Goal: Task Accomplishment & Management: Use online tool/utility

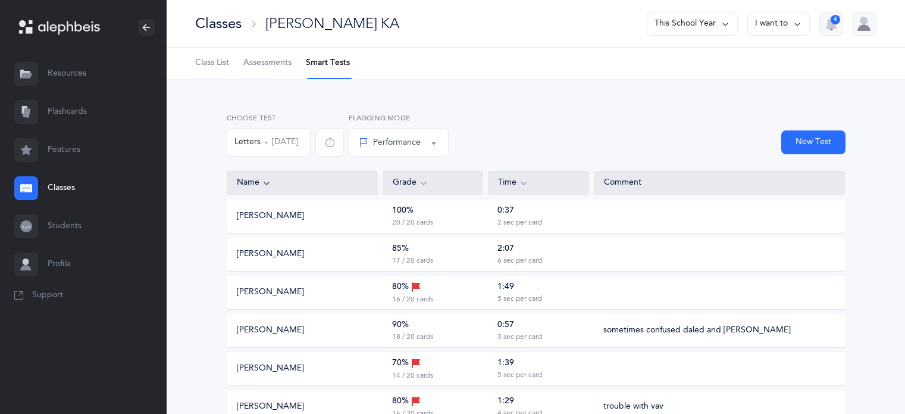
scroll to position [595, 0]
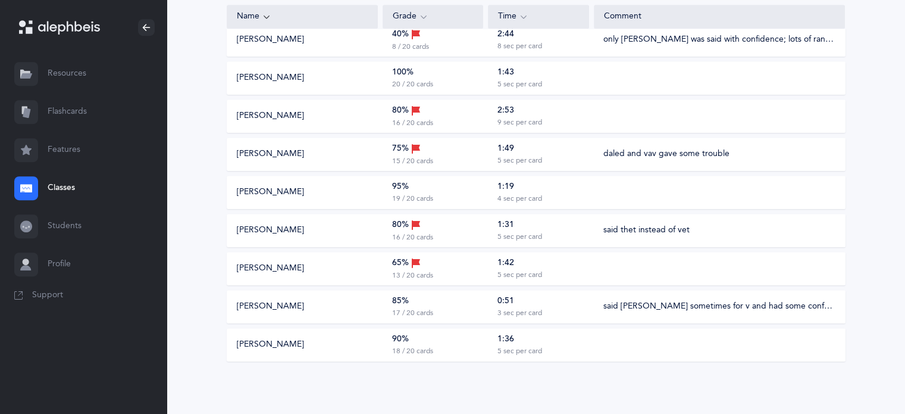
click at [28, 28] on icon at bounding box center [29, 30] width 7 height 7
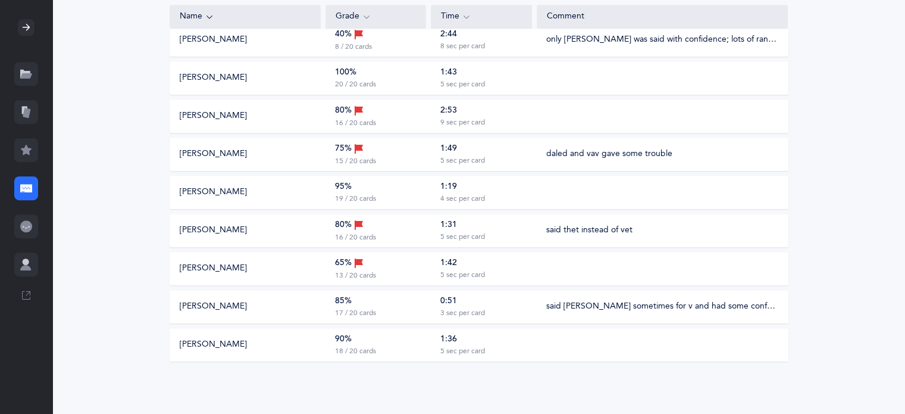
click at [27, 27] on icon at bounding box center [26, 28] width 10 height 10
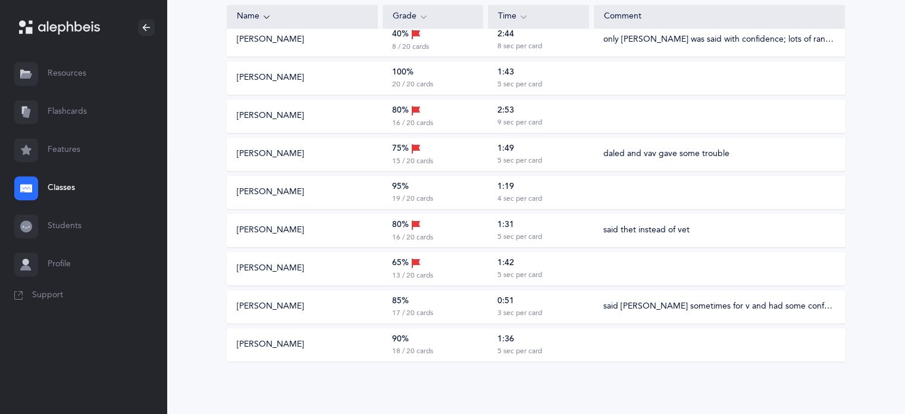
click at [52, 185] on link "Classes" at bounding box center [83, 188] width 167 height 38
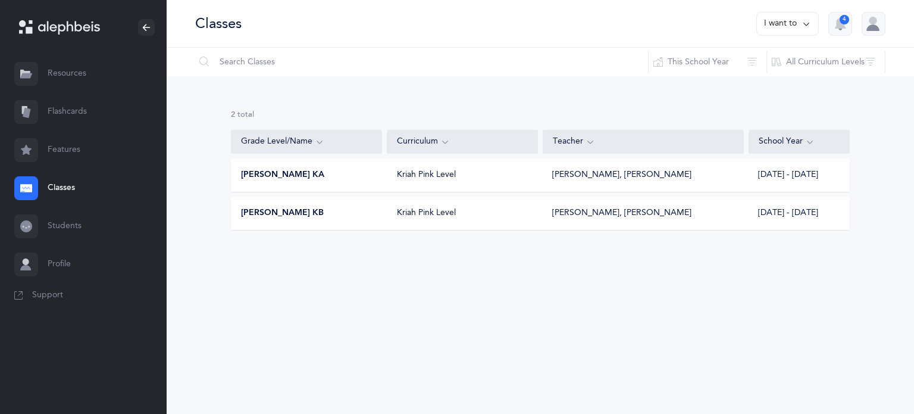
click at [286, 211] on span "Morah Nacy KB" at bounding box center [282, 213] width 83 height 12
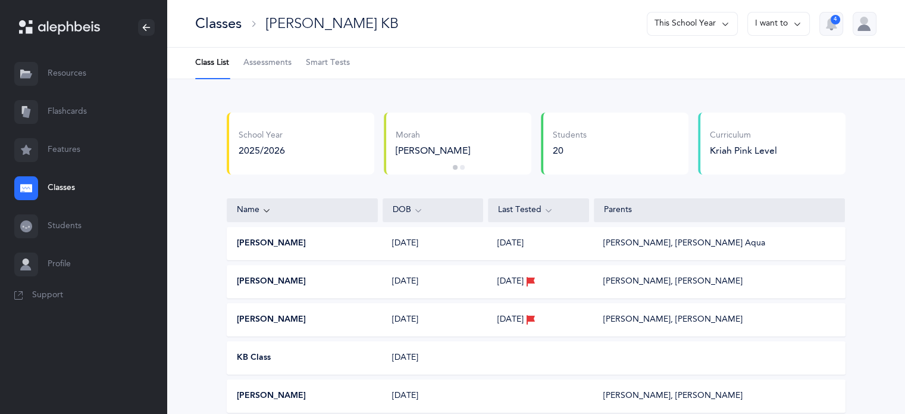
click at [322, 64] on span "Smart Tests" at bounding box center [328, 63] width 44 height 12
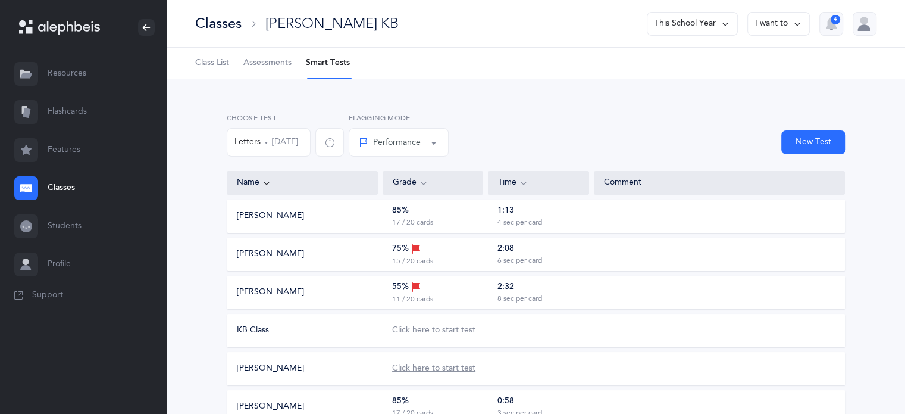
click at [437, 371] on div "Click here to start test" at bounding box center [433, 368] width 83 height 12
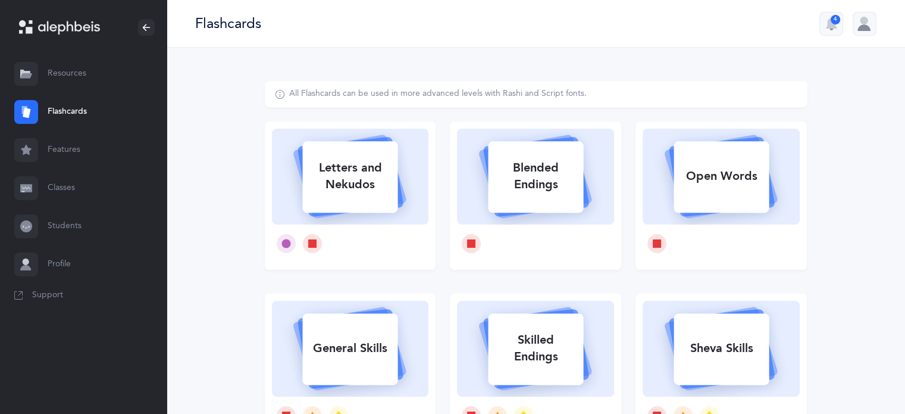
click at [352, 193] on div "Letters and Nekudos" at bounding box center [349, 176] width 95 height 48
select select
select select "single"
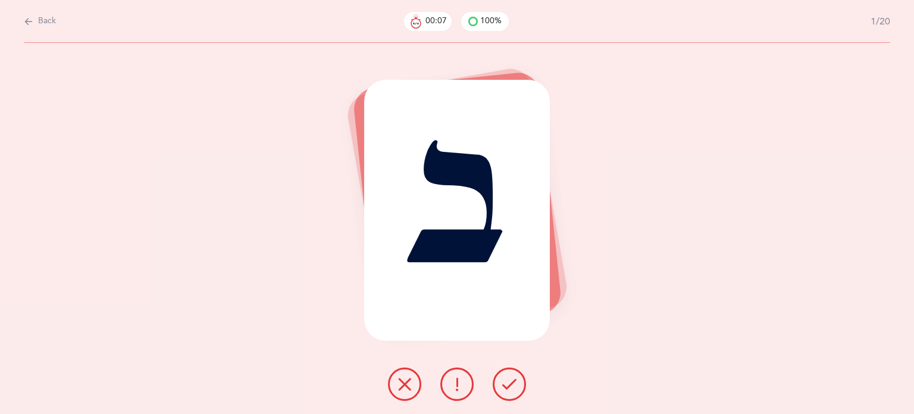
click at [455, 387] on icon at bounding box center [457, 384] width 14 height 14
click at [523, 382] on button at bounding box center [509, 383] width 33 height 33
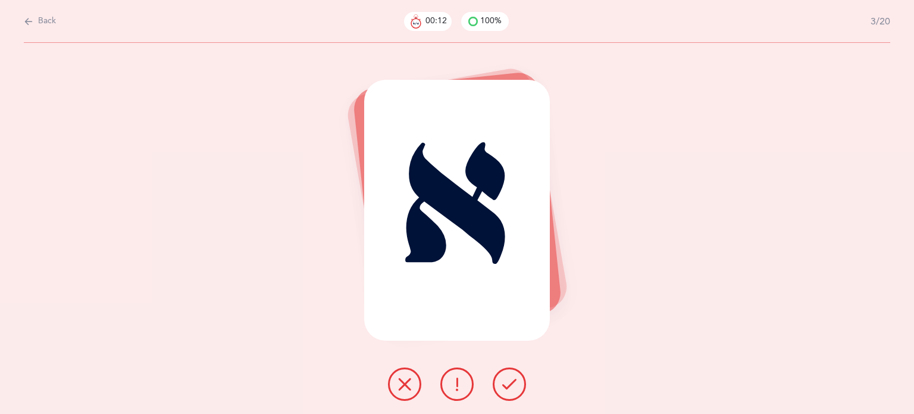
click at [523, 382] on button at bounding box center [509, 383] width 33 height 33
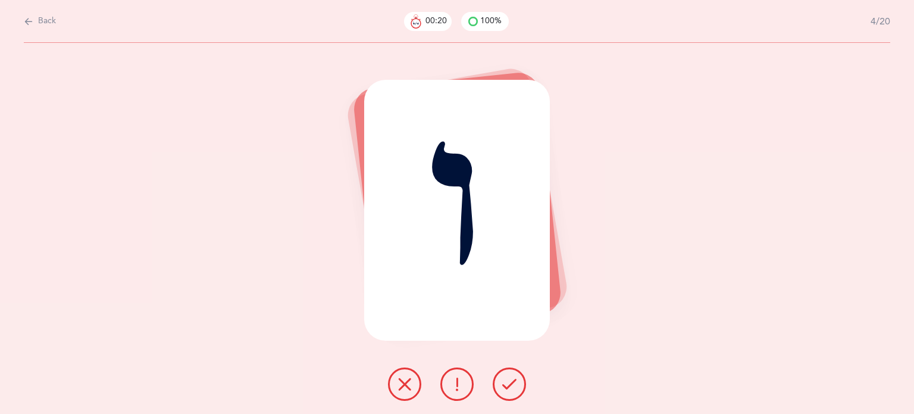
click at [407, 384] on icon at bounding box center [405, 384] width 14 height 14
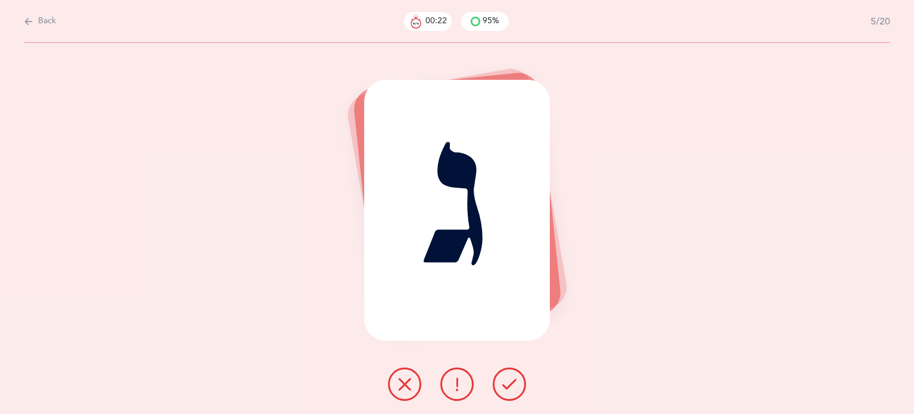
click at [512, 387] on icon at bounding box center [509, 384] width 14 height 14
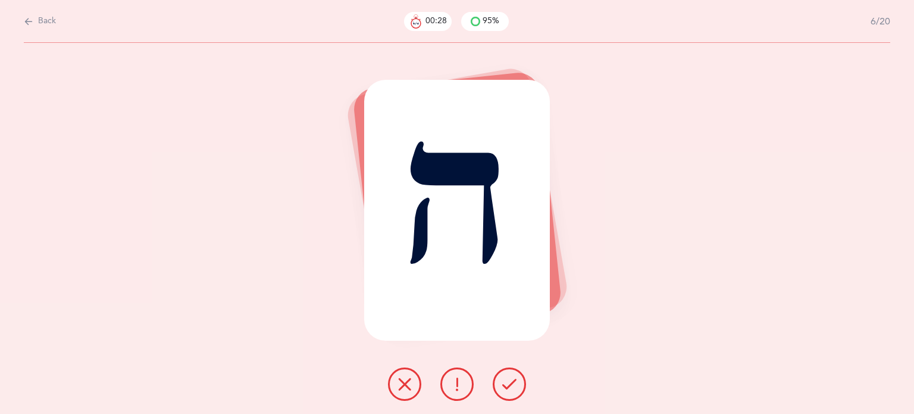
click at [405, 389] on icon at bounding box center [405, 384] width 14 height 14
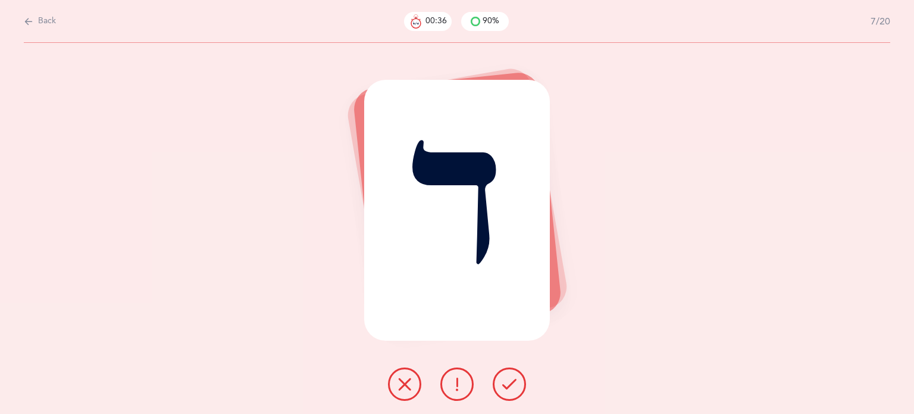
click at [398, 391] on button at bounding box center [404, 383] width 33 height 33
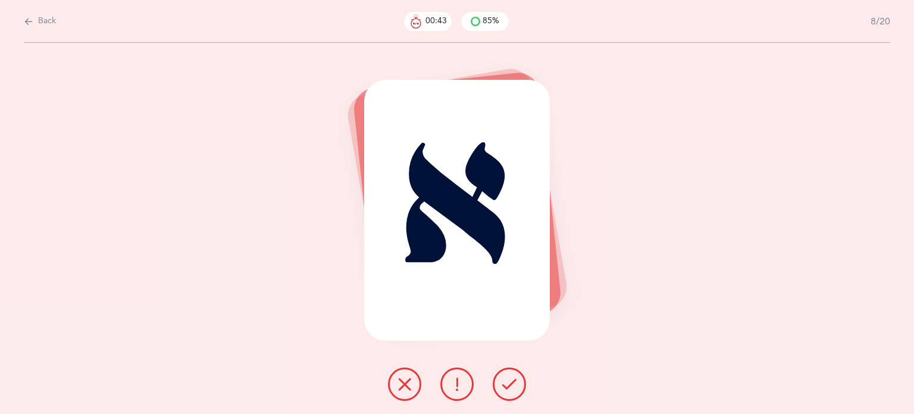
click at [515, 390] on icon at bounding box center [509, 384] width 14 height 14
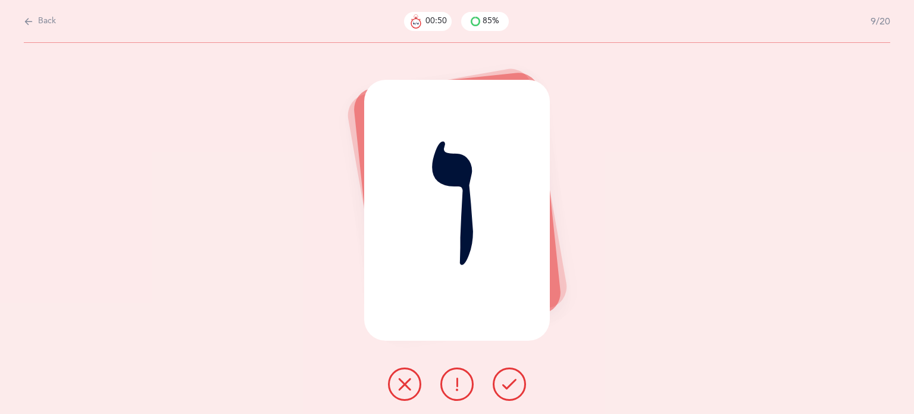
click at [402, 384] on icon at bounding box center [405, 384] width 14 height 14
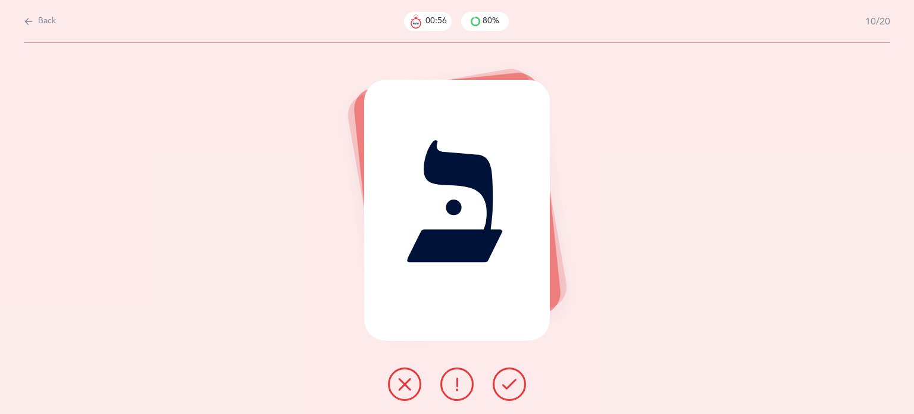
click at [459, 384] on icon at bounding box center [457, 384] width 14 height 14
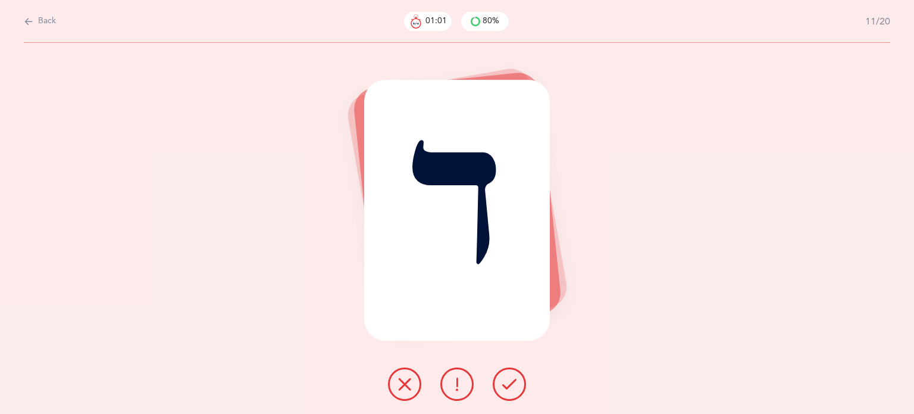
click at [400, 389] on icon at bounding box center [405, 384] width 14 height 14
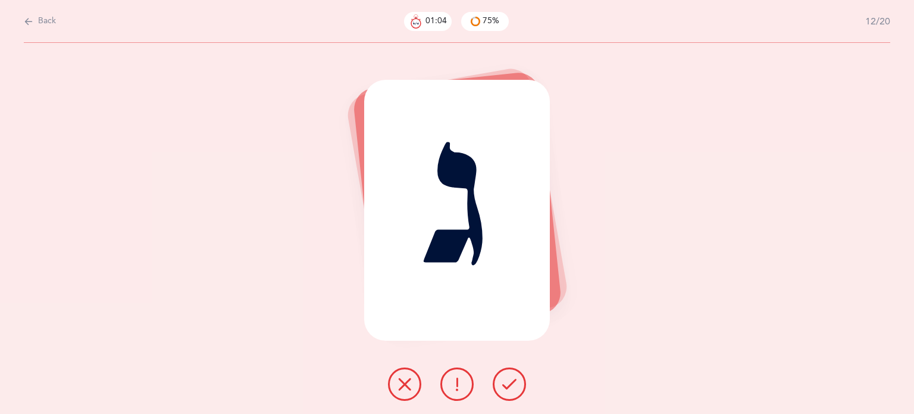
click at [501, 383] on button at bounding box center [509, 383] width 33 height 33
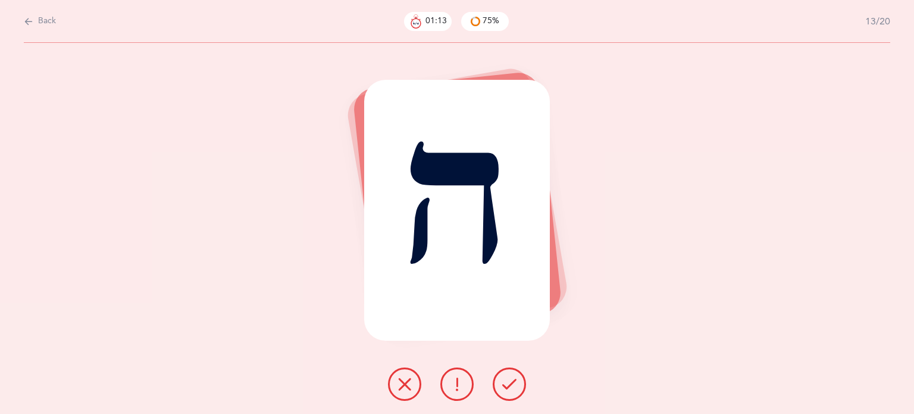
click at [400, 392] on button at bounding box center [404, 383] width 33 height 33
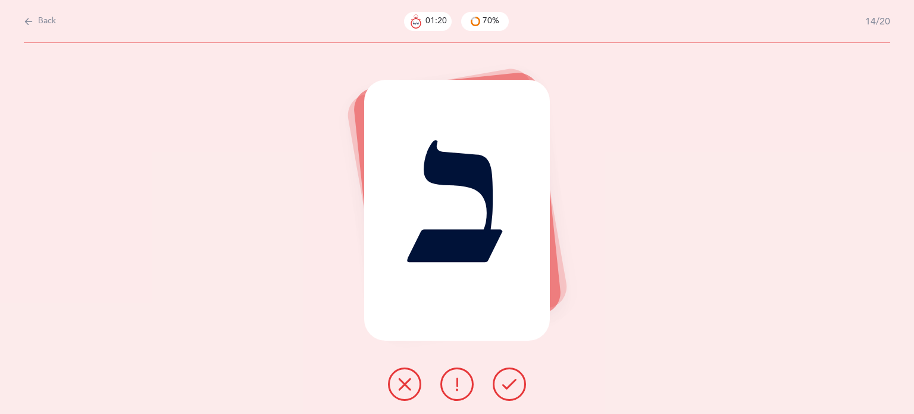
click at [506, 385] on icon at bounding box center [509, 384] width 14 height 14
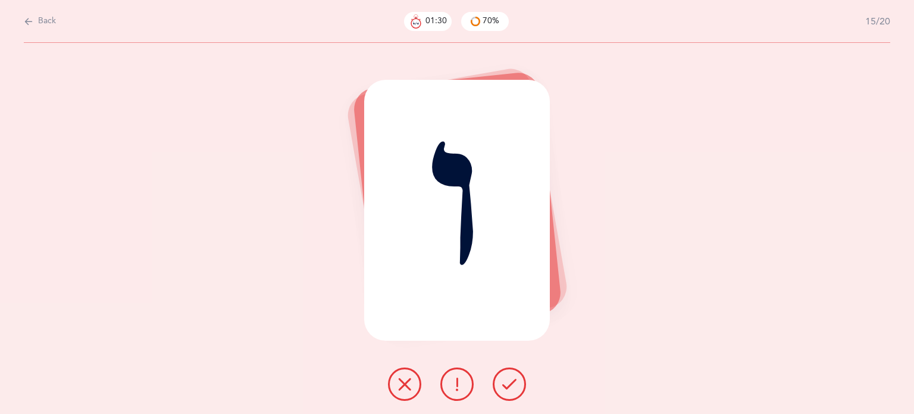
click at [397, 392] on button at bounding box center [404, 383] width 33 height 33
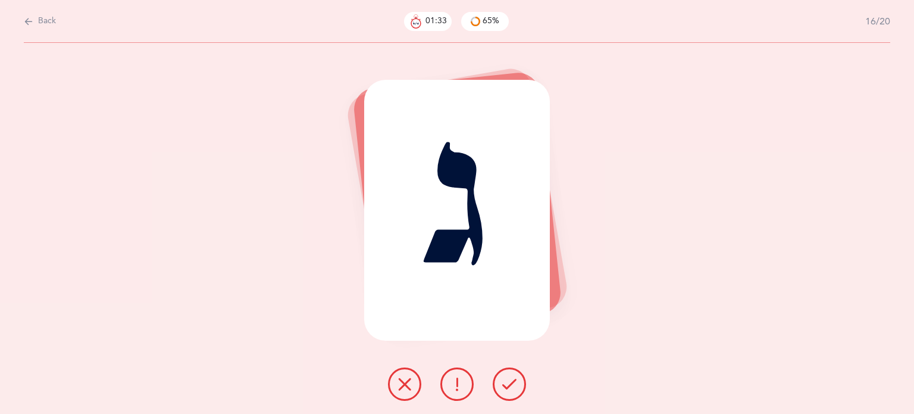
click at [504, 396] on button at bounding box center [509, 383] width 33 height 33
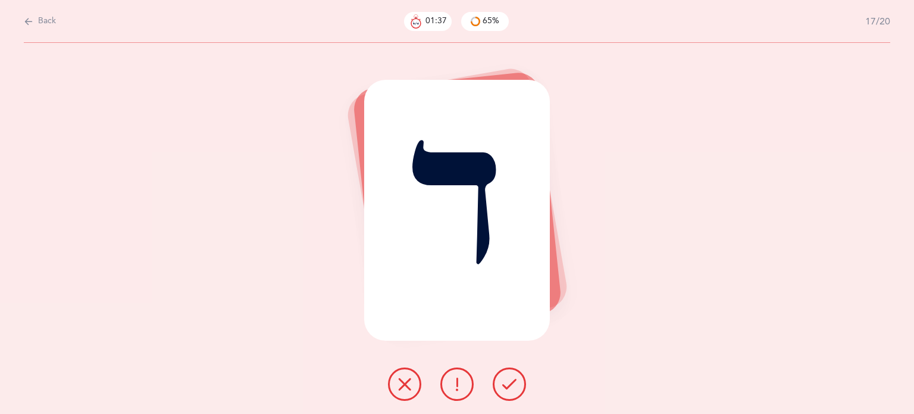
click at [400, 379] on icon at bounding box center [405, 384] width 14 height 14
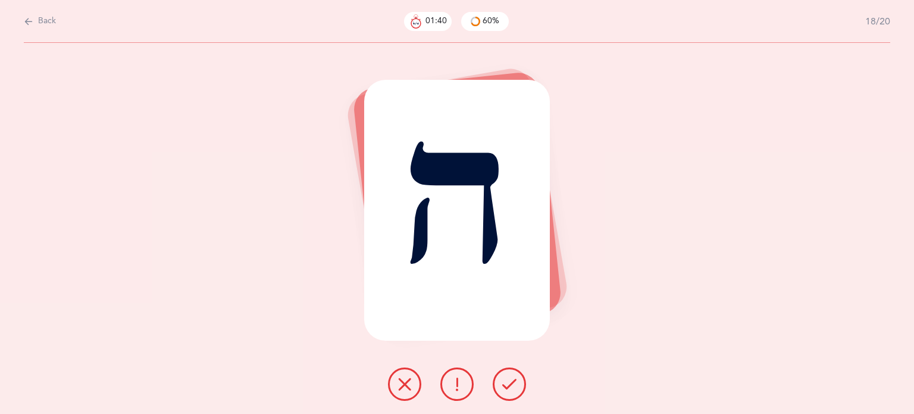
click at [400, 379] on icon at bounding box center [405, 384] width 14 height 14
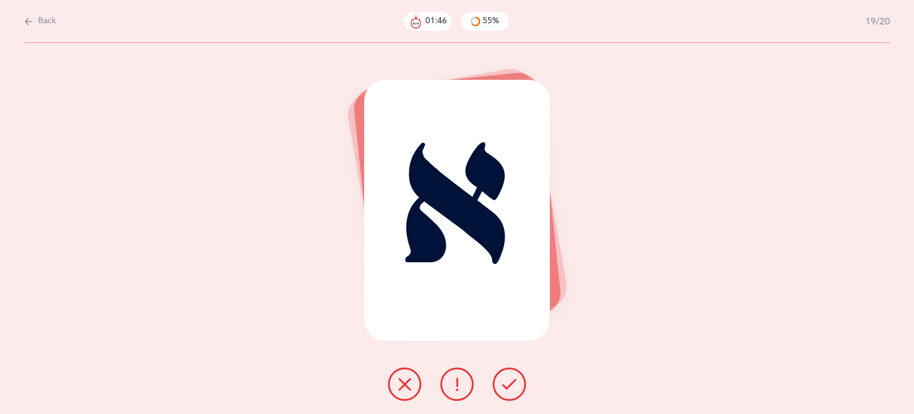
click at [526, 387] on div at bounding box center [457, 383] width 157 height 33
click at [514, 387] on icon at bounding box center [509, 384] width 14 height 14
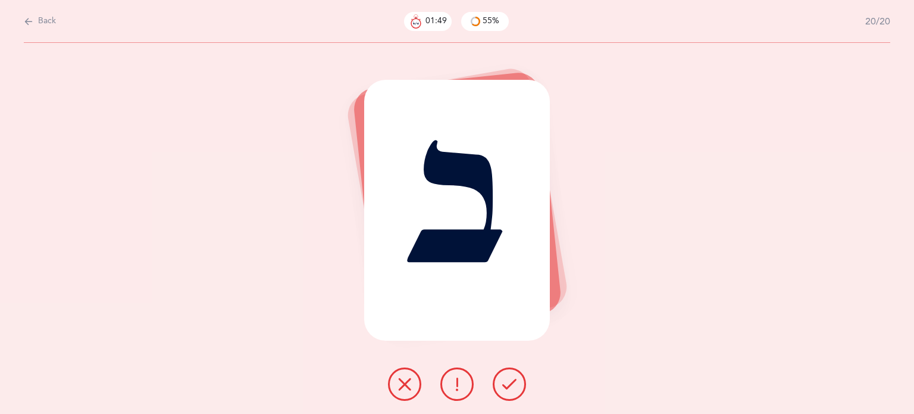
click at [514, 387] on icon at bounding box center [509, 384] width 14 height 14
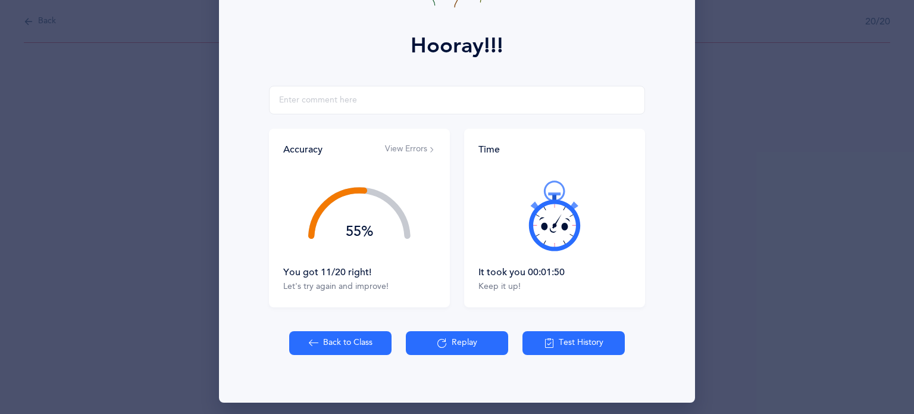
scroll to position [152, 0]
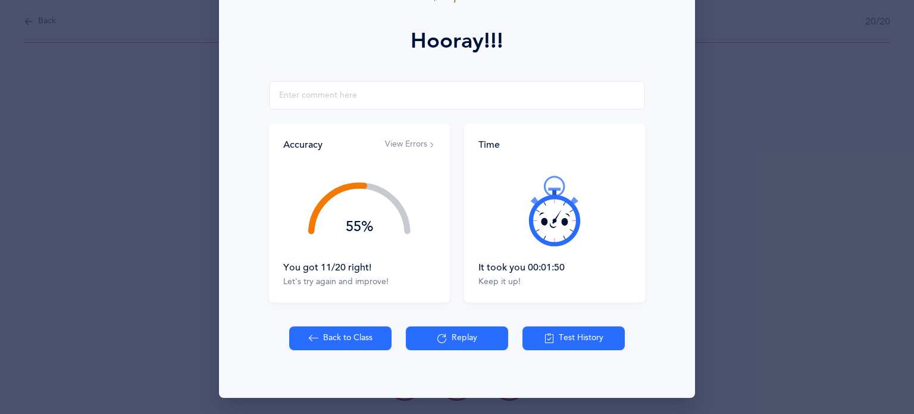
click at [330, 336] on button "Back to Class" at bounding box center [340, 338] width 102 height 24
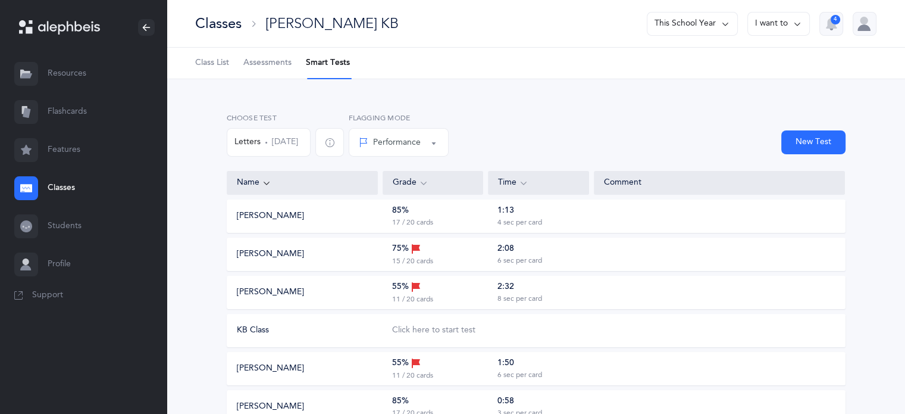
click at [412, 369] on icon at bounding box center [416, 363] width 10 height 13
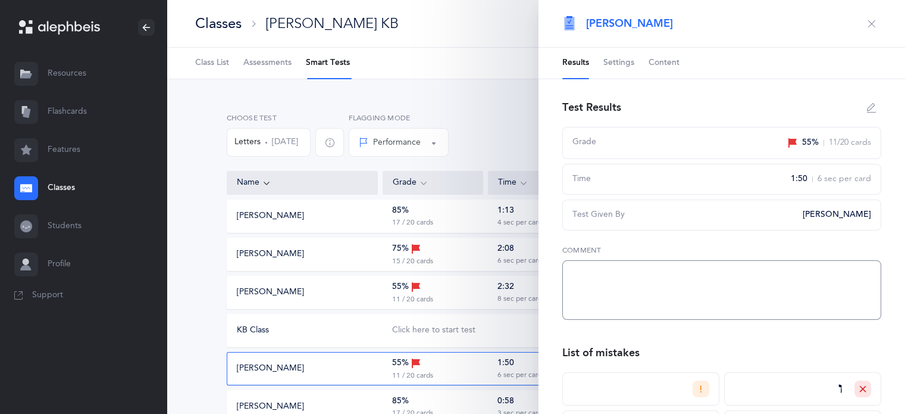
click at [620, 292] on textarea at bounding box center [721, 290] width 319 height 60
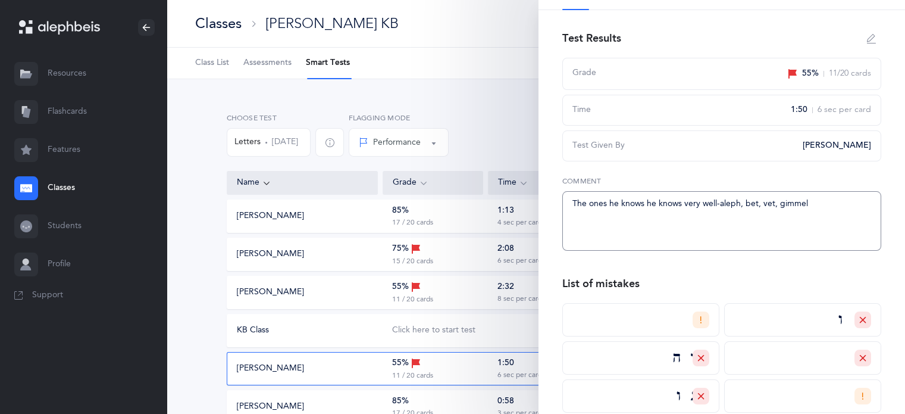
scroll to position [73, 0]
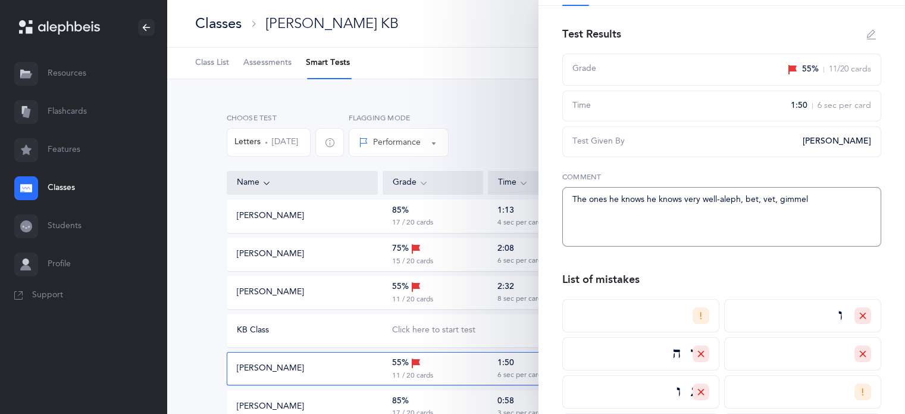
type textarea "The ones he knows he knows very well-aleph, bet, vet, gimmel."
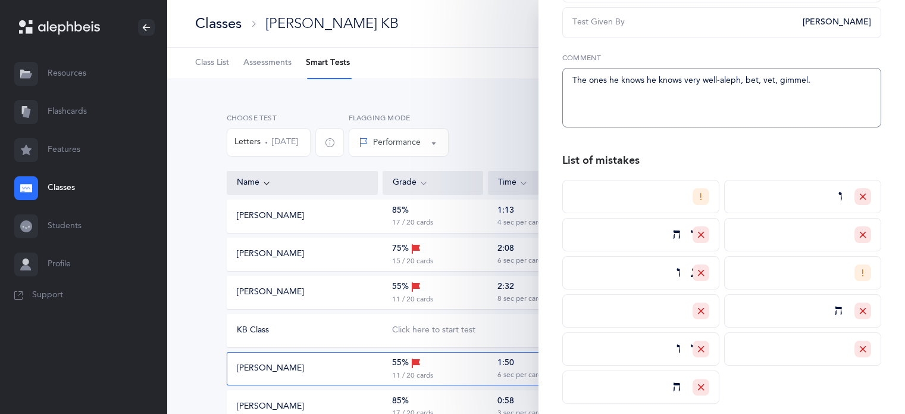
scroll to position [193, 0]
click at [699, 79] on textarea "The ones he knows he knows very well-aleph, bet, vet, gimmel." at bounding box center [721, 97] width 319 height 60
drag, startPoint x: 820, startPoint y: 83, endPoint x: 533, endPoint y: 95, distance: 287.1
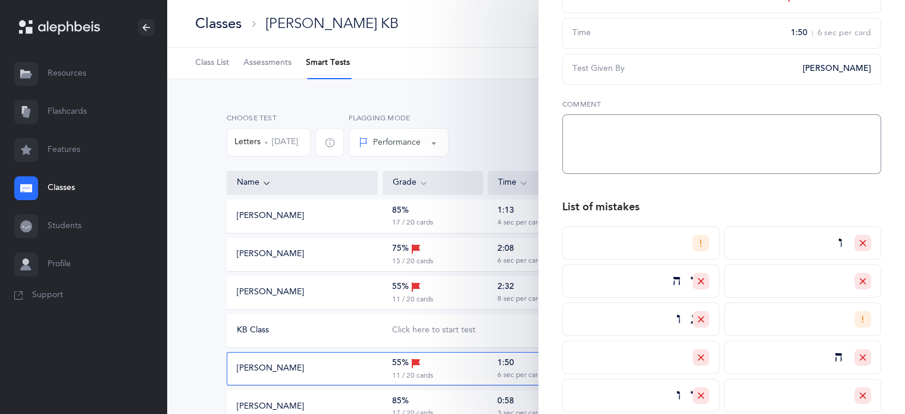
scroll to position [5, 0]
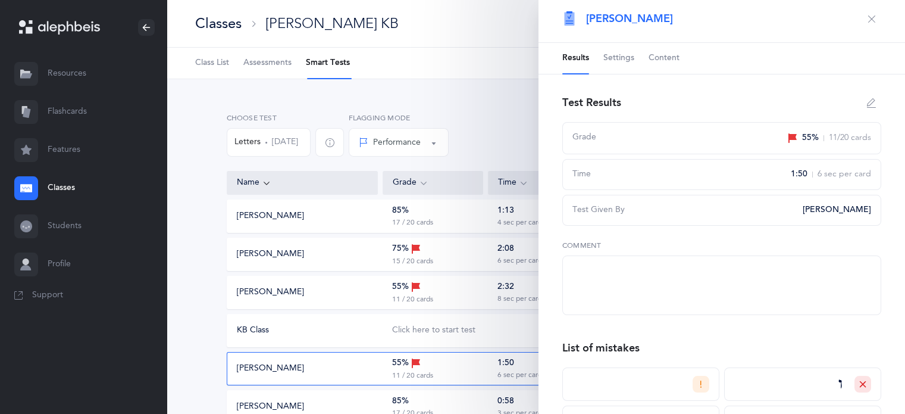
click at [867, 16] on icon "button" at bounding box center [872, 19] width 10 height 10
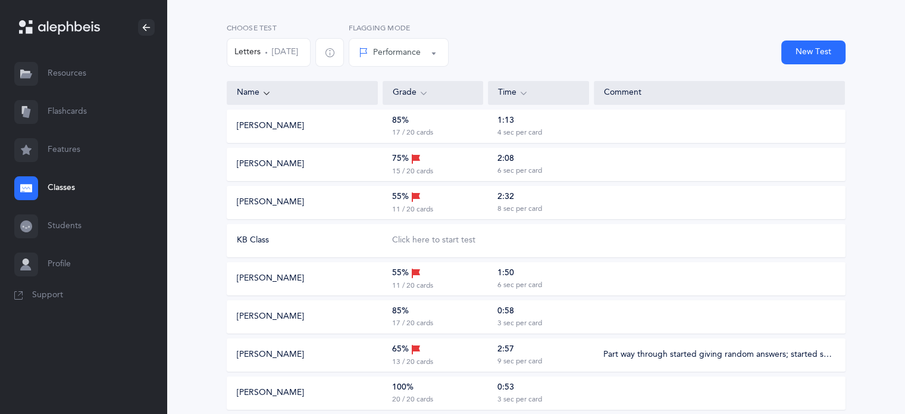
scroll to position [0, 0]
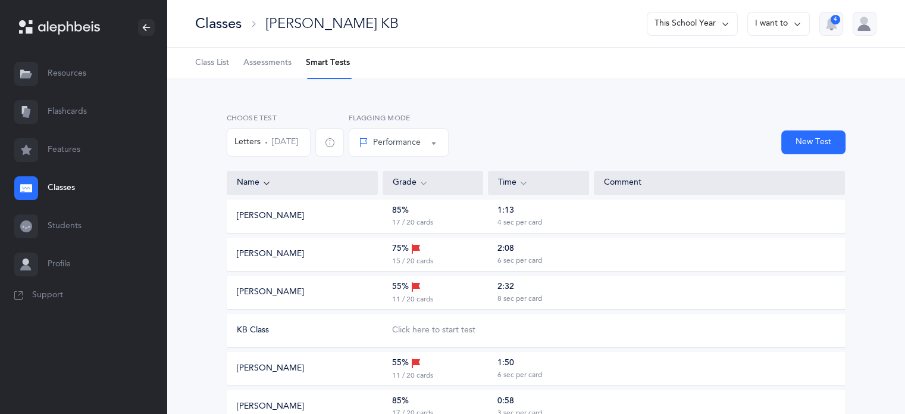
click at [87, 21] on icon at bounding box center [69, 28] width 62 height 14
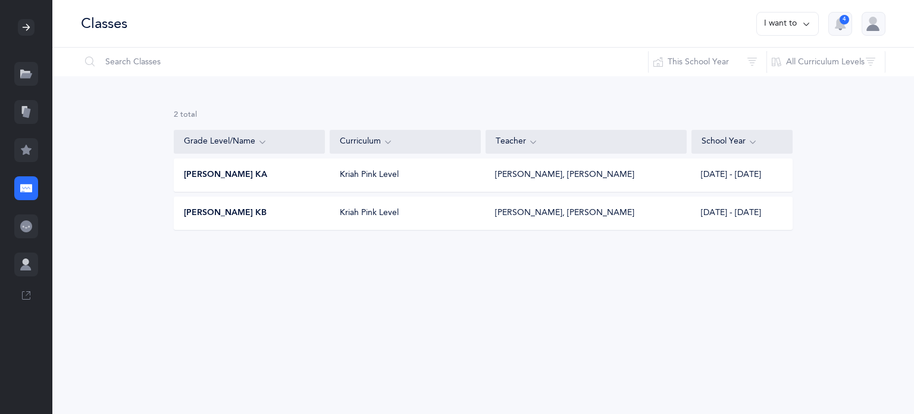
click at [371, 211] on div "Kriah Pink Level" at bounding box center [405, 213] width 151 height 12
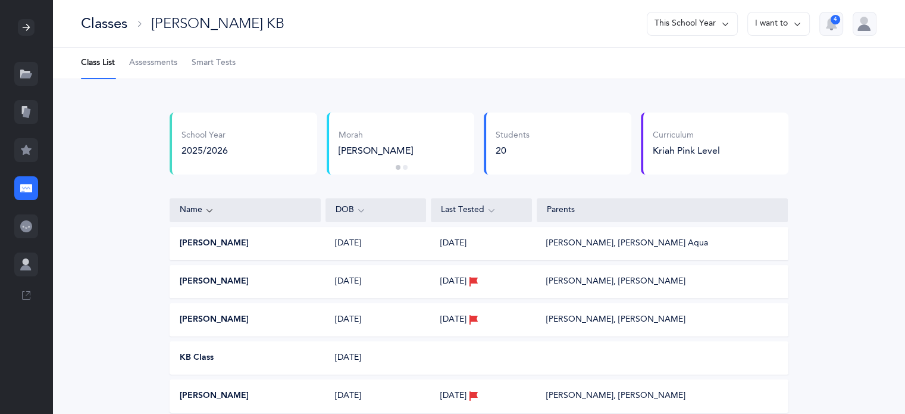
click at [217, 61] on span "Smart Tests" at bounding box center [214, 63] width 44 height 12
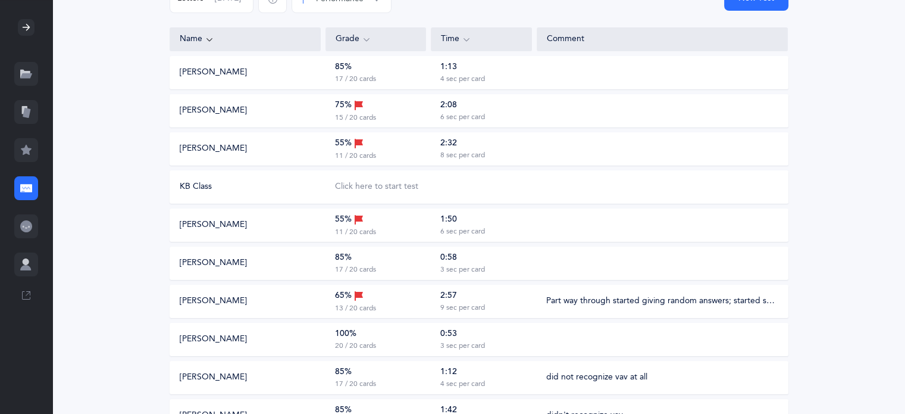
scroll to position [145, 0]
click at [362, 220] on icon at bounding box center [359, 217] width 10 height 13
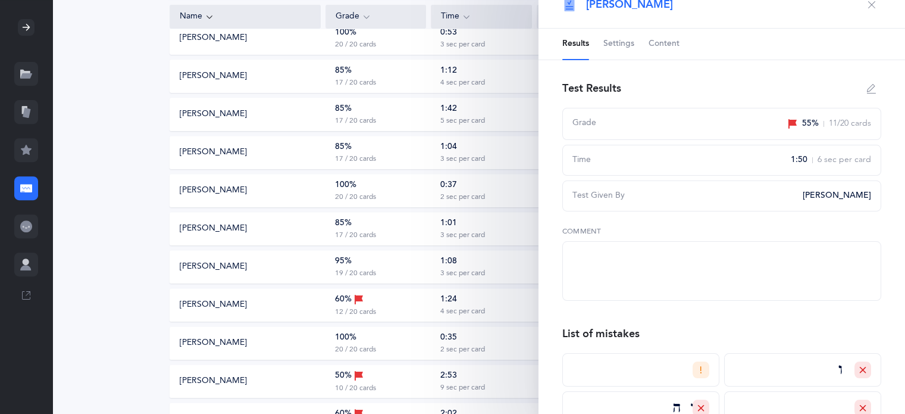
scroll to position [0, 0]
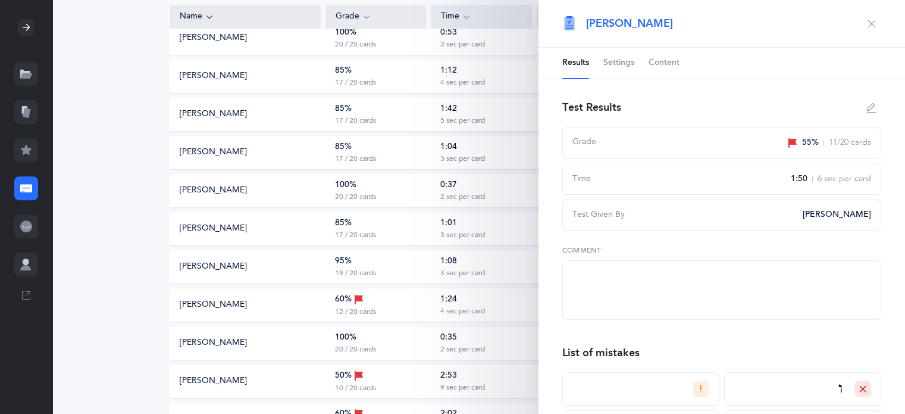
click at [867, 26] on icon "button" at bounding box center [872, 24] width 10 height 10
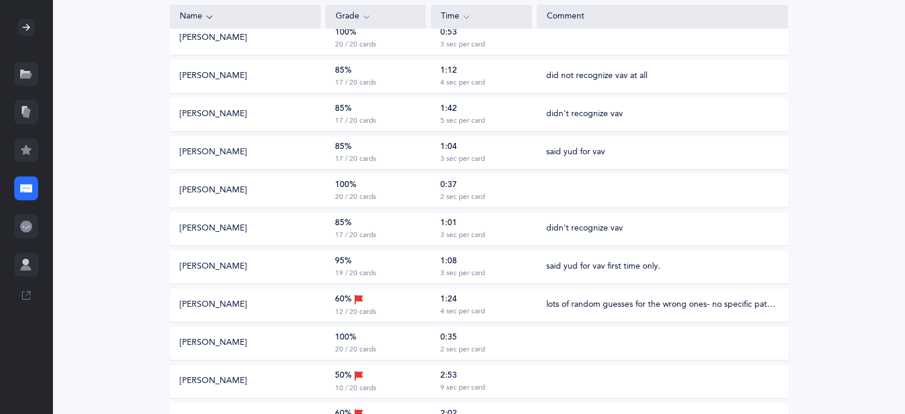
click at [31, 30] on icon at bounding box center [26, 28] width 10 height 10
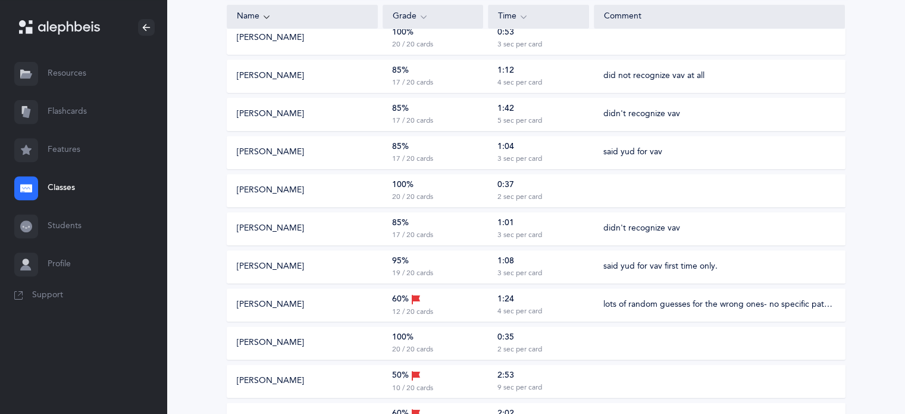
click at [70, 114] on link "Flashcards" at bounding box center [83, 112] width 167 height 38
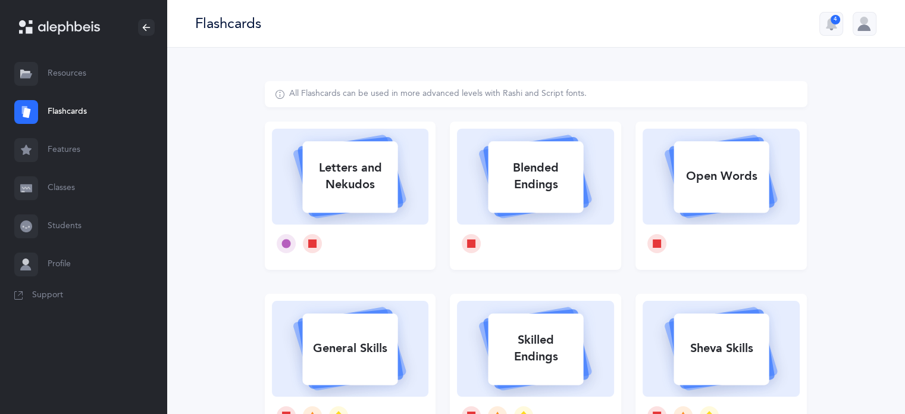
click at [364, 179] on div "Letters and Nekudos" at bounding box center [349, 176] width 95 height 48
select select
select select "single"
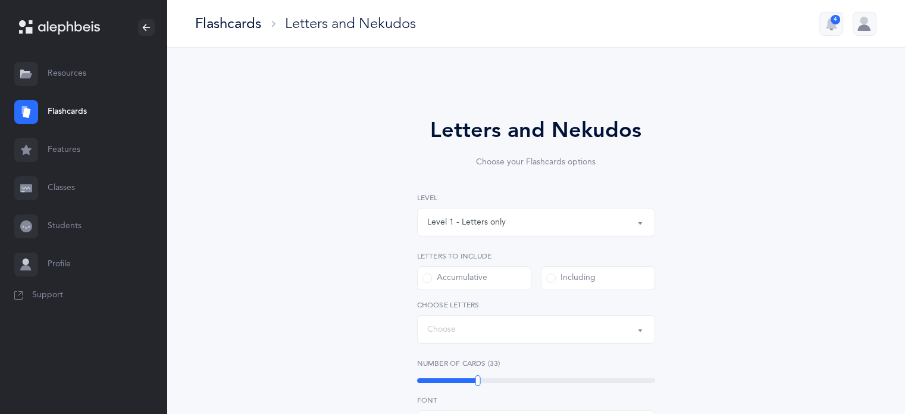
select select "27"
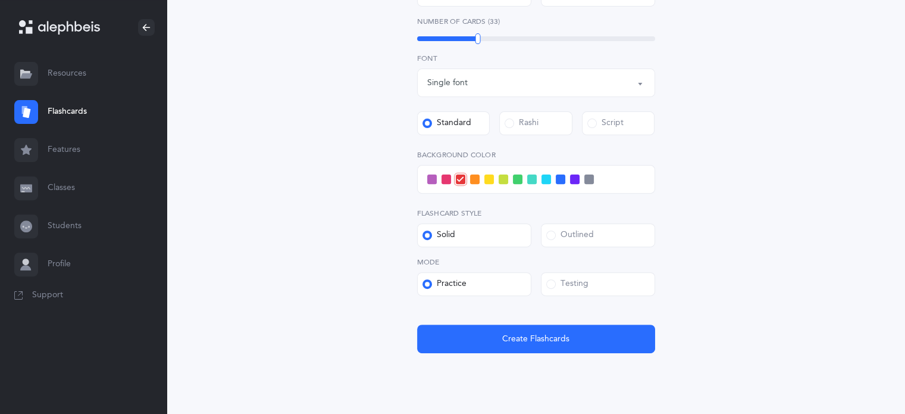
scroll to position [424, 0]
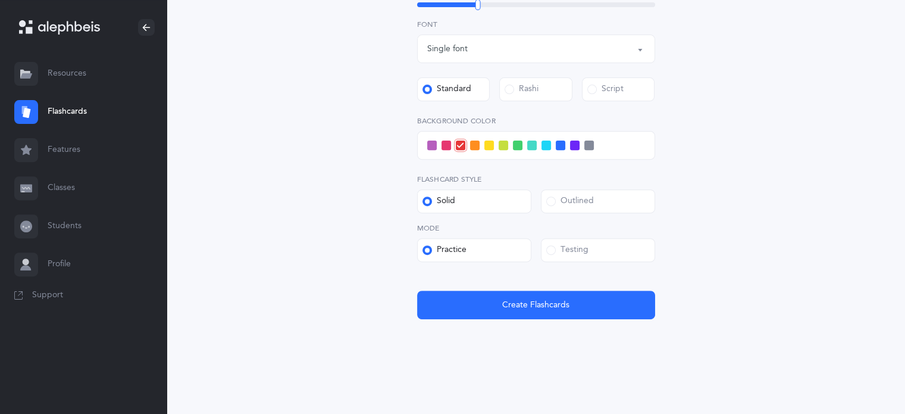
click at [65, 192] on link "Classes" at bounding box center [83, 188] width 167 height 38
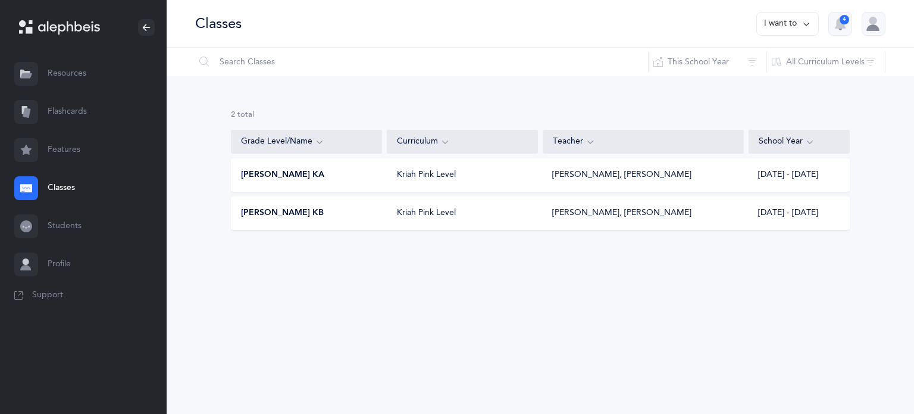
click at [290, 174] on span "[PERSON_NAME] KA" at bounding box center [282, 175] width 83 height 12
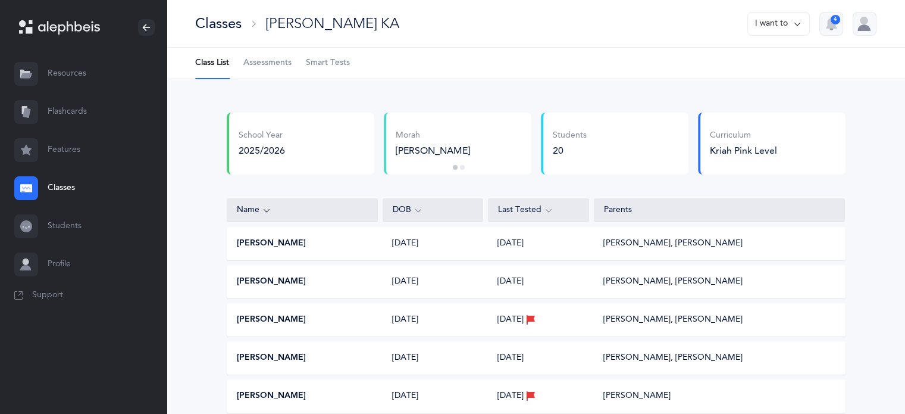
click at [284, 240] on button "[PERSON_NAME]" at bounding box center [271, 243] width 69 height 12
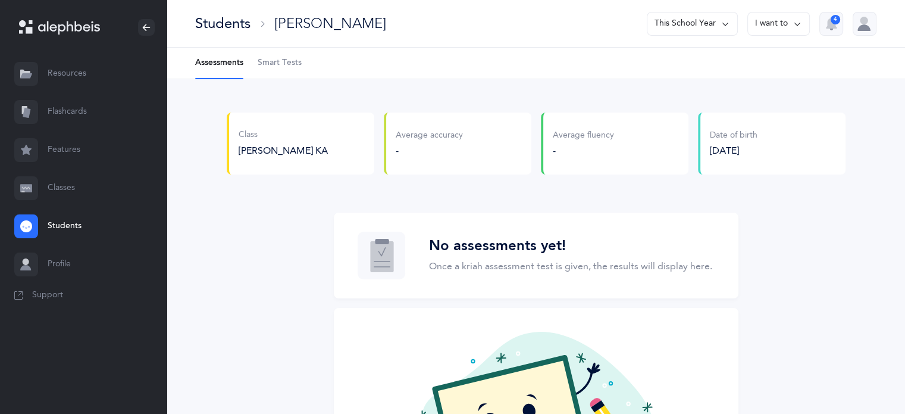
click at [64, 111] on link "Flashcards" at bounding box center [83, 112] width 167 height 38
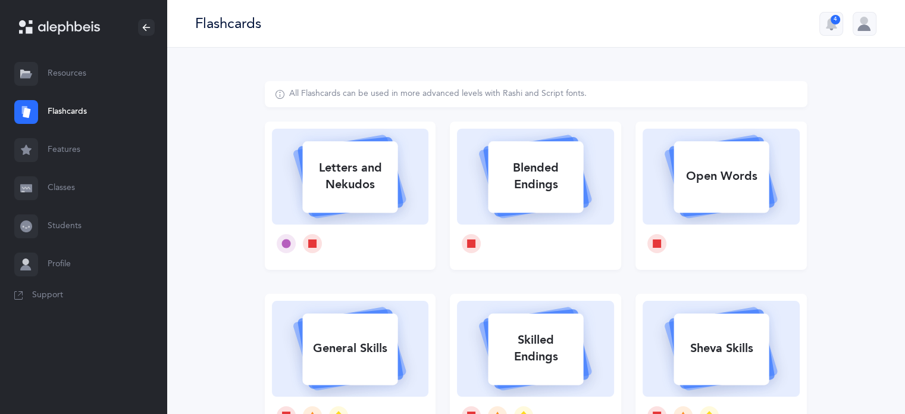
click at [388, 164] on div "Letters and Nekudos" at bounding box center [349, 176] width 95 height 48
select select
select select "single"
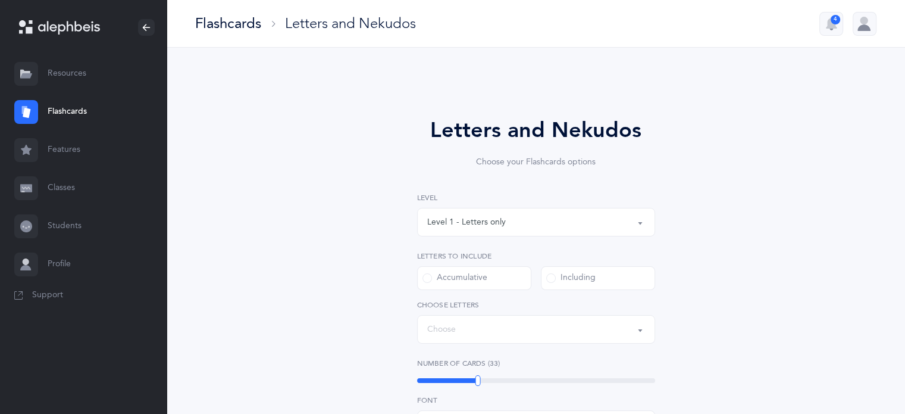
select select "27"
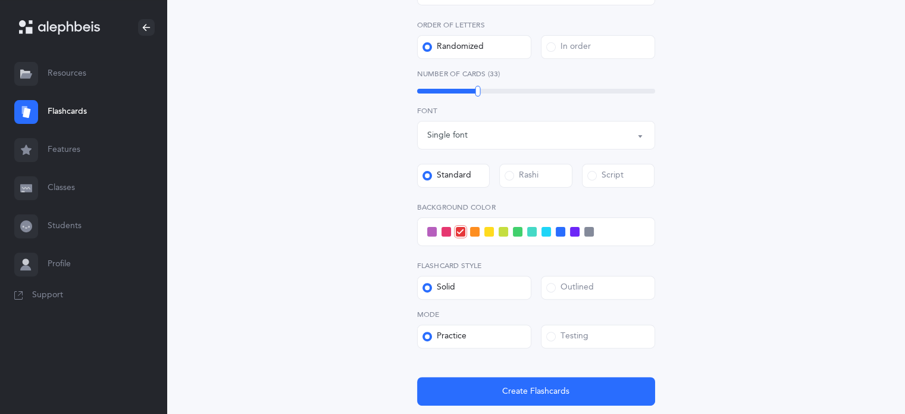
scroll to position [367, 0]
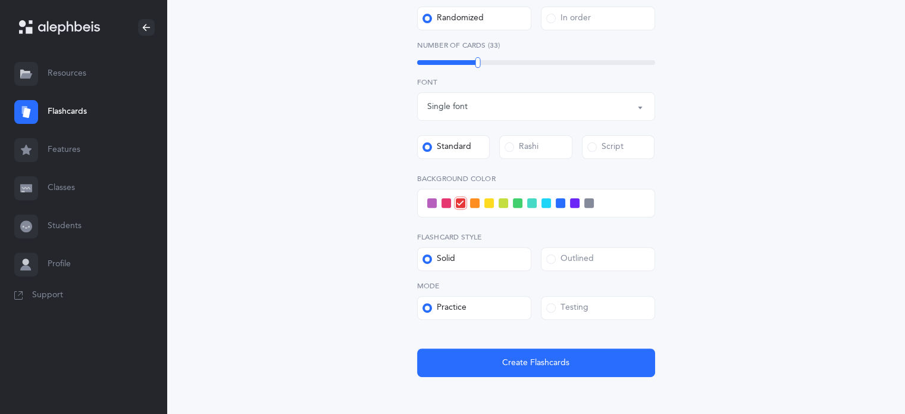
click at [569, 311] on div "Testing" at bounding box center [567, 308] width 42 height 12
click at [0, 0] on input "Testing" at bounding box center [0, 0] width 0 height 0
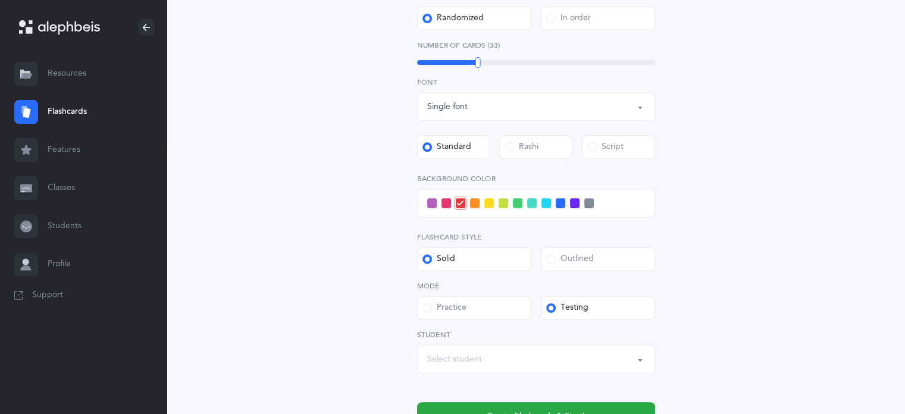
scroll to position [479, 0]
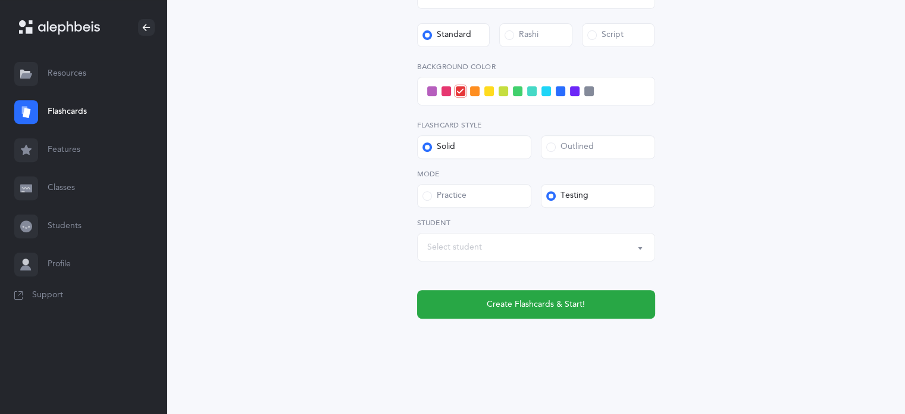
click at [483, 246] on div "Select student" at bounding box center [536, 247] width 218 height 20
